Goal: Information Seeking & Learning: Learn about a topic

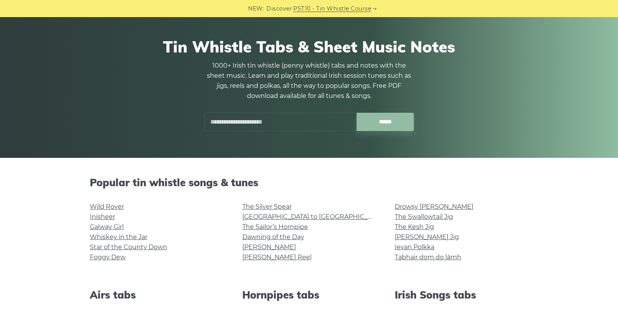
scroll to position [54, 0]
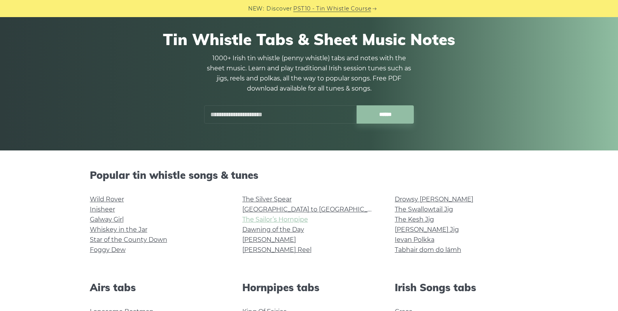
click at [274, 220] on link "The Sailor’s Hornpipe" at bounding box center [275, 219] width 66 height 7
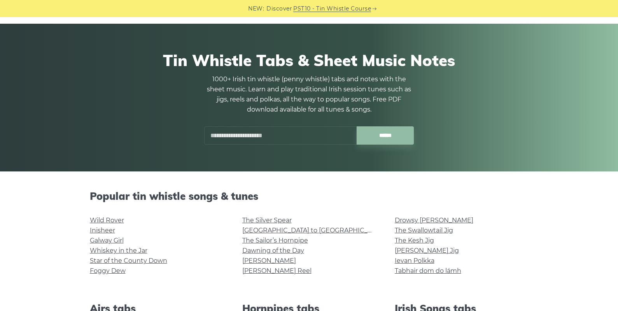
scroll to position [0, 0]
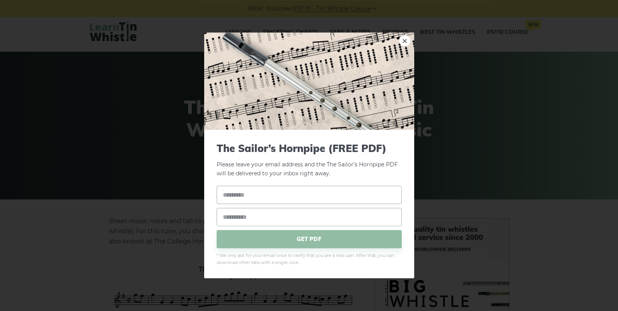
scroll to position [5, 0]
click at [257, 193] on input "text" at bounding box center [309, 194] width 185 height 18
type input "*****"
type input "**********"
click at [295, 204] on div "**********" at bounding box center [309, 216] width 185 height 63
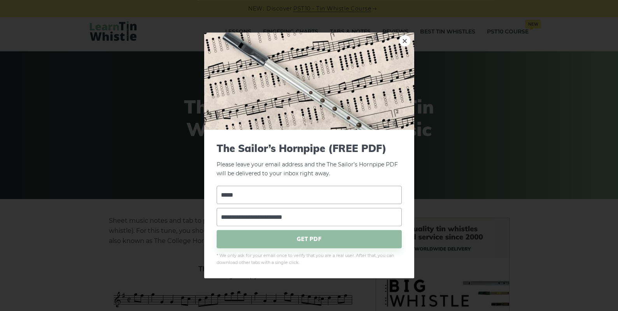
click at [264, 199] on input "*****" at bounding box center [309, 194] width 185 height 18
type input "**********"
click at [322, 236] on span "GET PDF" at bounding box center [309, 239] width 185 height 18
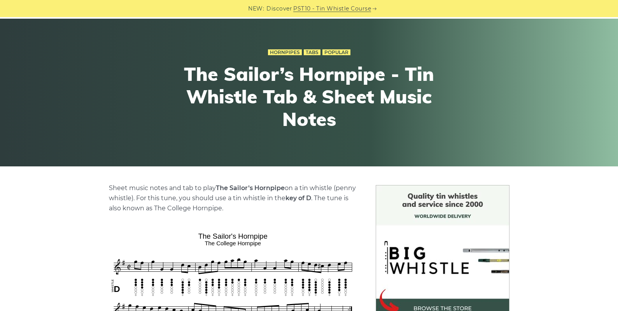
scroll to position [0, 0]
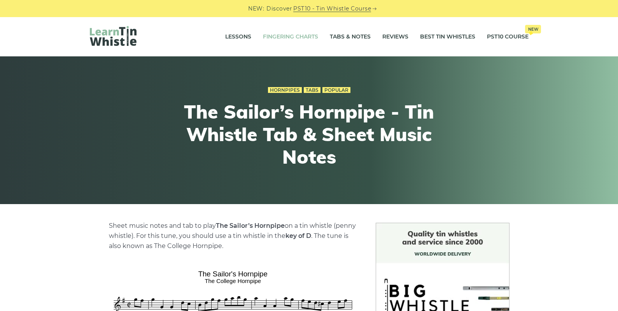
click at [291, 36] on link "Fingering Charts" at bounding box center [290, 36] width 55 height 19
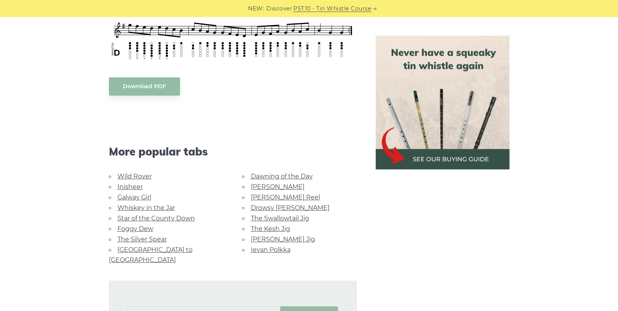
scroll to position [419, 0]
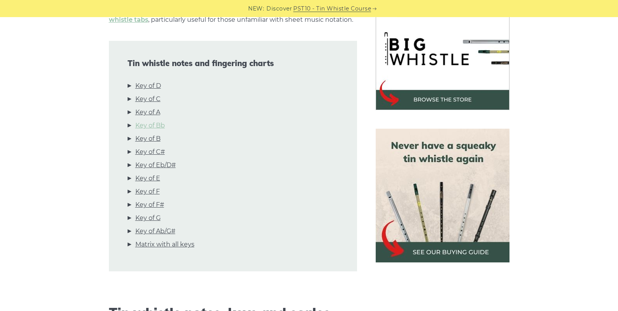
scroll to position [247, 0]
click at [152, 114] on link "Key of A" at bounding box center [147, 112] width 25 height 10
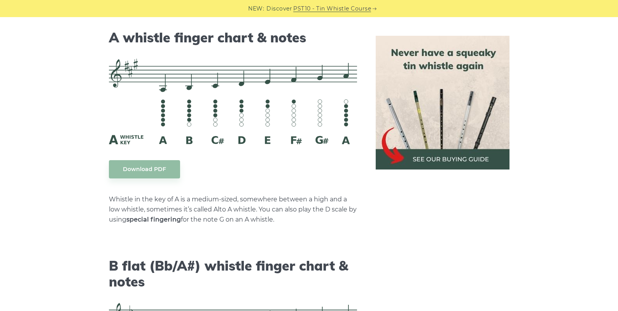
scroll to position [2186, 0]
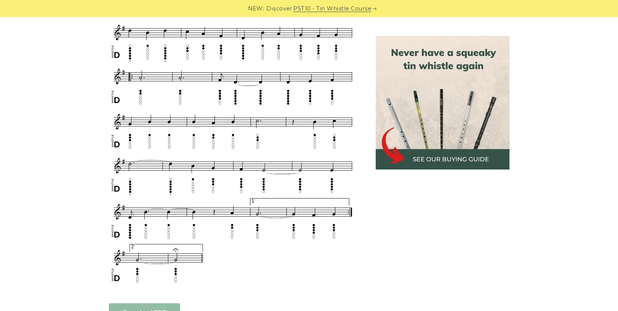
scroll to position [444, 0]
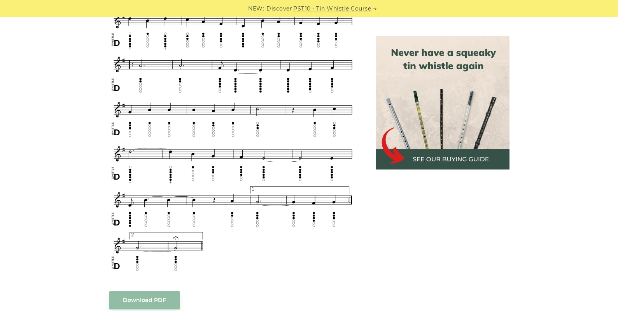
click at [57, 139] on div "Sheet music (notes) and tab to play Wild Rover on a tin whistle ([PERSON_NAME] …" at bounding box center [309, 173] width 618 height 788
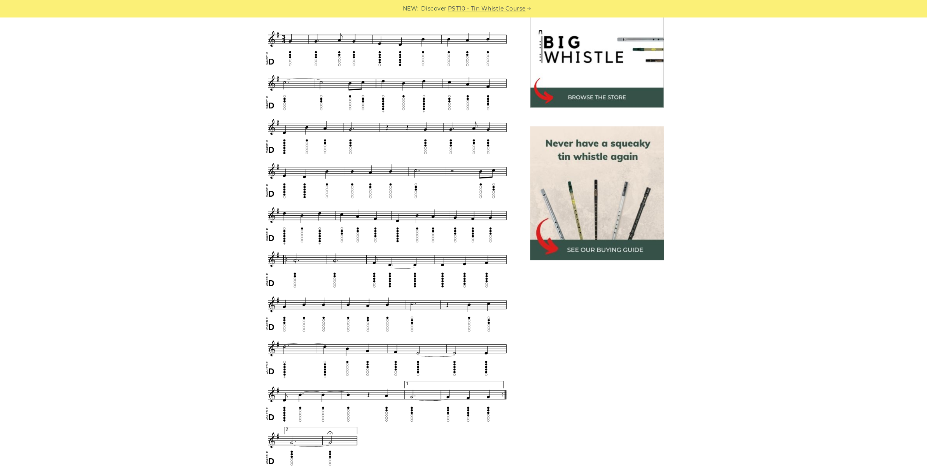
scroll to position [250, 0]
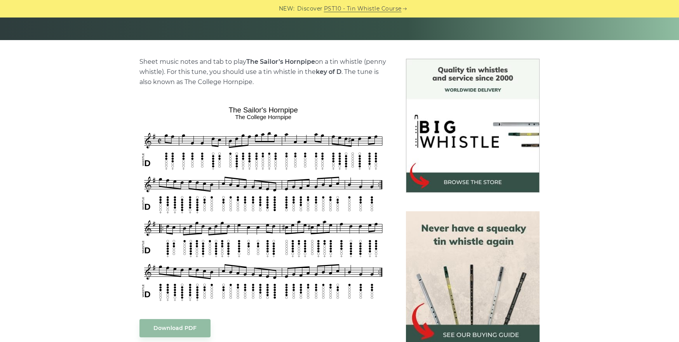
scroll to position [168, 0]
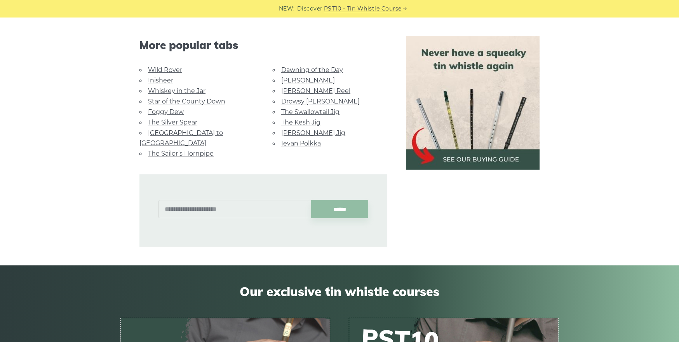
scroll to position [563, 0]
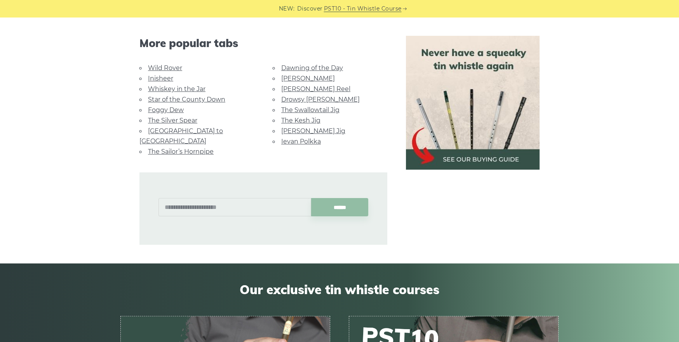
click at [164, 106] on link "Foggy Dew" at bounding box center [166, 109] width 36 height 7
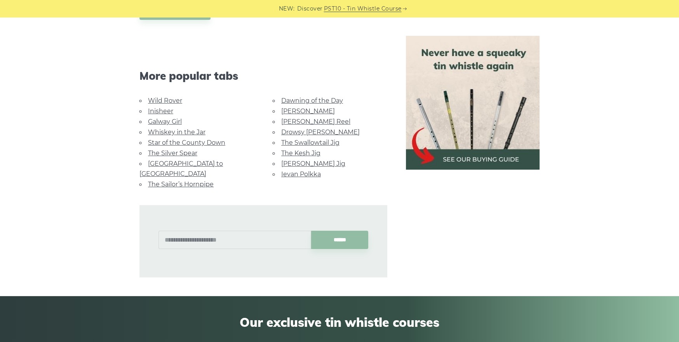
scroll to position [468, 0]
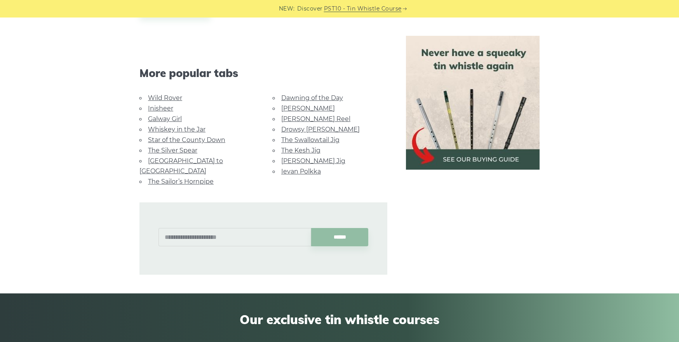
click at [309, 129] on link "Drowsy [PERSON_NAME]" at bounding box center [320, 129] width 79 height 7
click at [308, 148] on link "The Kesh Jig" at bounding box center [300, 150] width 39 height 7
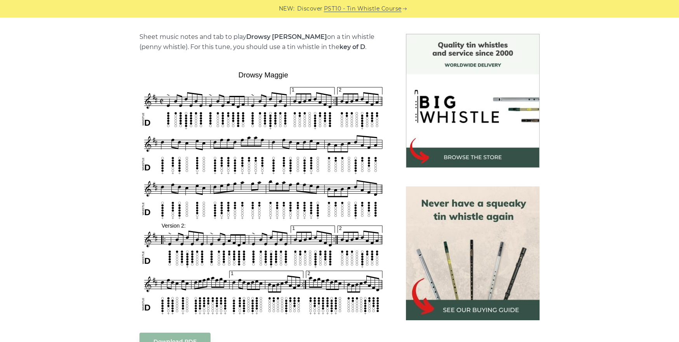
scroll to position [189, 0]
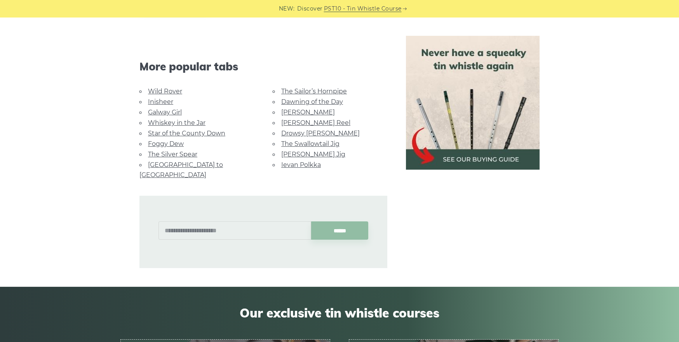
scroll to position [407, 0]
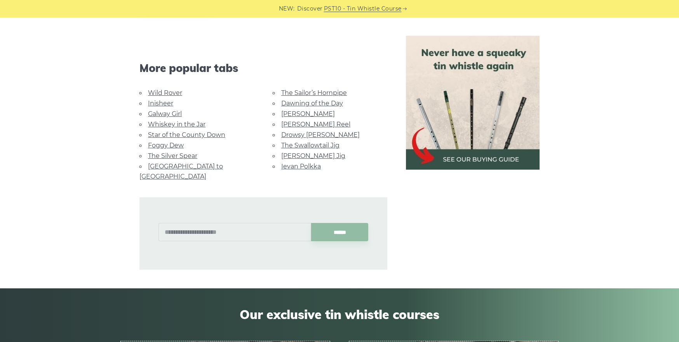
click at [303, 154] on link "[PERSON_NAME] Jig" at bounding box center [313, 155] width 64 height 7
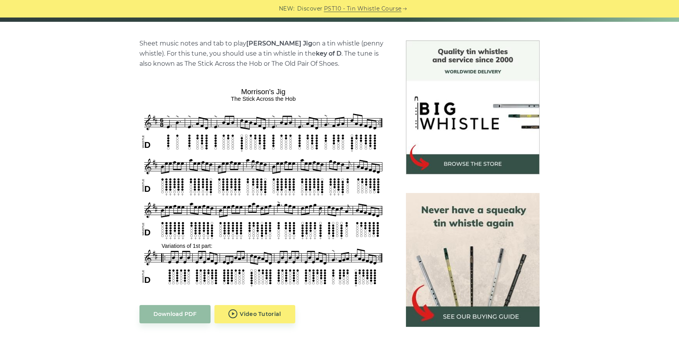
scroll to position [183, 0]
